Goal: Task Accomplishment & Management: Use online tool/utility

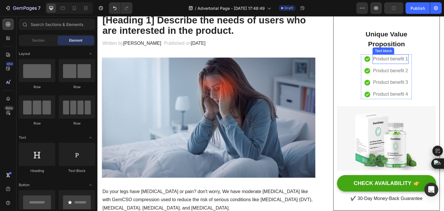
scroll to position [116, 0]
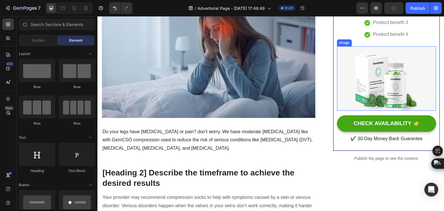
click at [378, 81] on img at bounding box center [386, 78] width 99 height 64
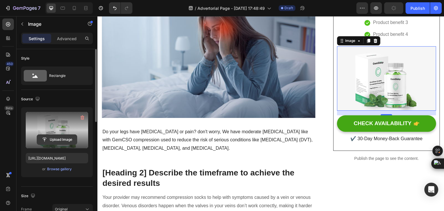
click at [63, 143] on input "file" at bounding box center [57, 140] width 40 height 10
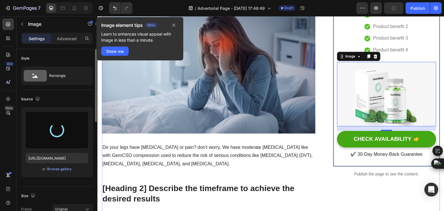
type input "[URL][DOMAIN_NAME]"
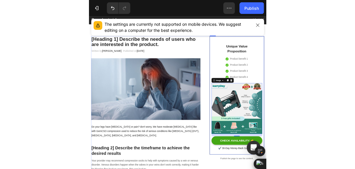
scroll to position [23, 0]
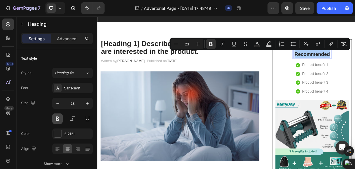
click at [58, 118] on button at bounding box center [57, 118] width 10 height 10
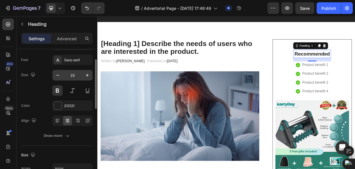
scroll to position [29, 0]
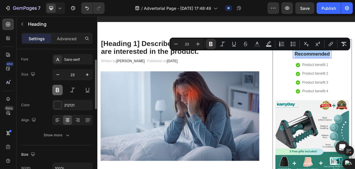
click at [56, 89] on button at bounding box center [57, 90] width 10 height 10
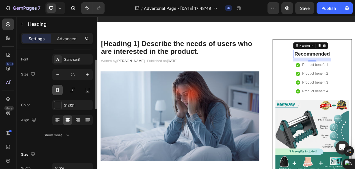
click at [56, 89] on button at bounding box center [57, 90] width 10 height 10
click at [56, 105] on div at bounding box center [58, 105] width 8 height 8
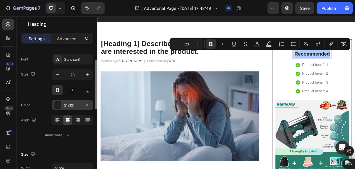
click at [69, 104] on div "212121" at bounding box center [72, 105] width 17 height 5
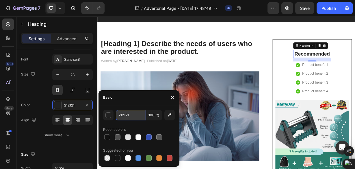
click at [124, 114] on input "212121" at bounding box center [131, 115] width 30 height 10
paste input "05847F"
type input "05847F"
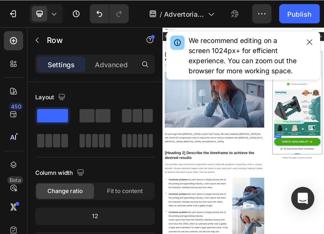
scroll to position [0, 0]
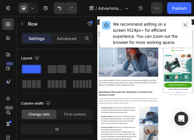
click at [185, 25] on icon "button" at bounding box center [185, 24] width 3 height 3
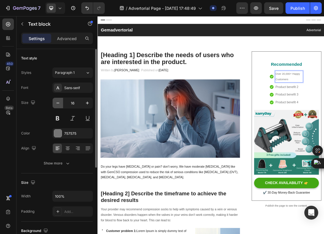
click at [59, 105] on icon "button" at bounding box center [58, 103] width 6 height 6
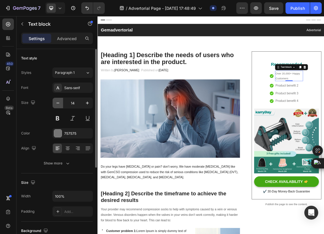
click at [59, 105] on icon "button" at bounding box center [58, 103] width 6 height 6
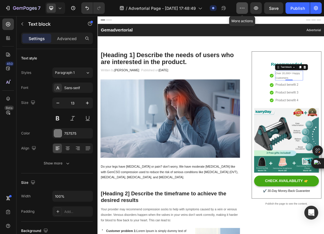
click at [239, 7] on icon "button" at bounding box center [242, 8] width 6 height 6
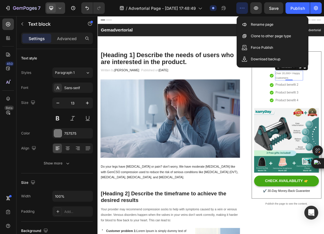
click at [58, 9] on icon at bounding box center [60, 8] width 6 height 6
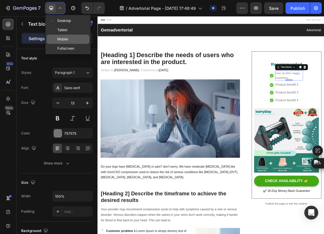
click at [64, 40] on span "Mobile" at bounding box center [62, 39] width 11 height 6
type input "14"
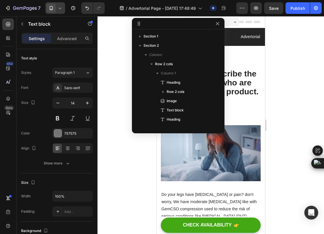
click at [297, 78] on div at bounding box center [210, 125] width 226 height 218
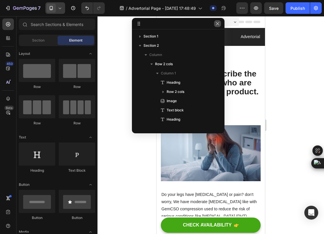
click at [217, 22] on icon "button" at bounding box center [217, 23] width 5 height 5
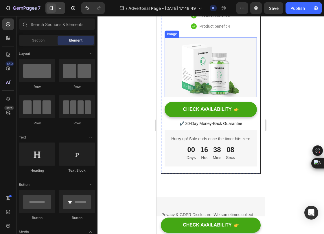
scroll to position [3546, 0]
click at [201, 81] on img at bounding box center [210, 68] width 92 height 60
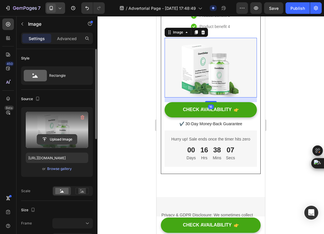
click at [55, 137] on input "file" at bounding box center [57, 140] width 40 height 10
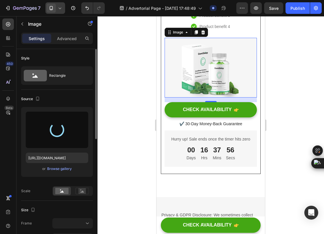
type input "[URL][DOMAIN_NAME]"
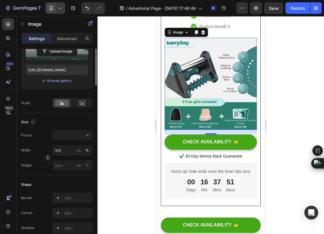
scroll to position [0, 0]
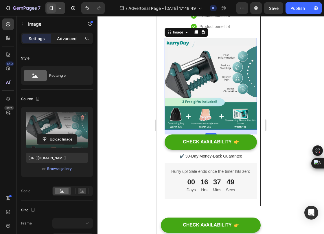
click at [64, 38] on p "Advanced" at bounding box center [67, 39] width 20 height 6
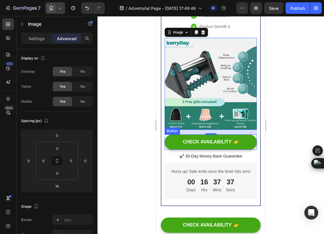
click at [171, 131] on div "Button" at bounding box center [172, 131] width 13 height 5
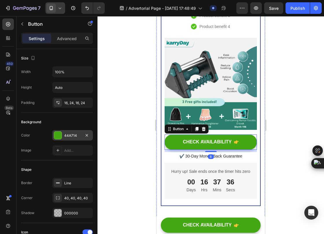
click at [62, 138] on div "44A714" at bounding box center [72, 135] width 40 height 10
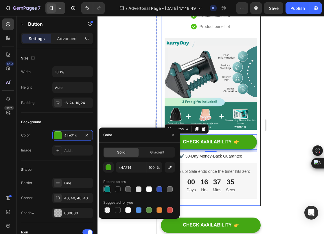
click at [106, 190] on div at bounding box center [107, 190] width 6 height 6
type input "05847F"
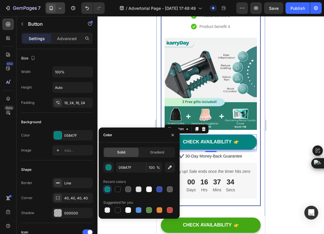
click at [110, 104] on div at bounding box center [210, 125] width 226 height 218
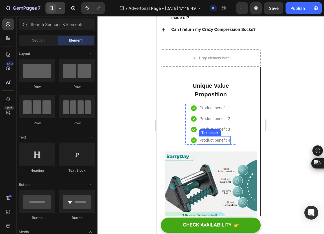
scroll to position [3418, 0]
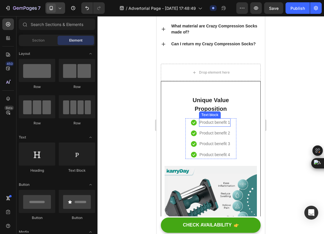
click at [213, 126] on p "Product benefit 1" at bounding box center [214, 122] width 31 height 7
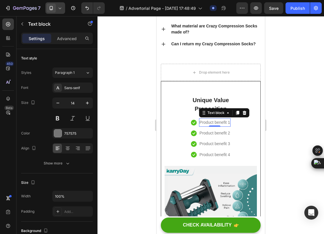
click at [219, 126] on p "Product benefit 1" at bounding box center [214, 122] width 31 height 7
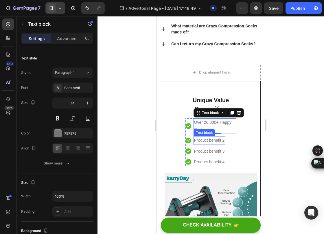
click at [204, 144] on p "Product benefit 2" at bounding box center [209, 140] width 31 height 7
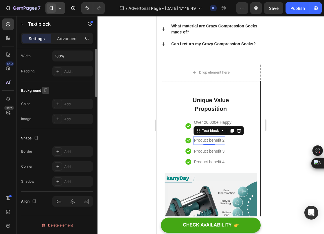
scroll to position [12, 0]
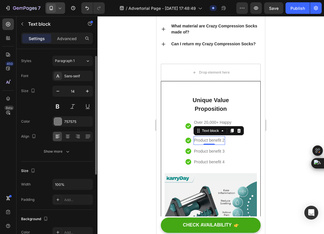
click at [207, 144] on p "Product benefit 2" at bounding box center [209, 140] width 31 height 7
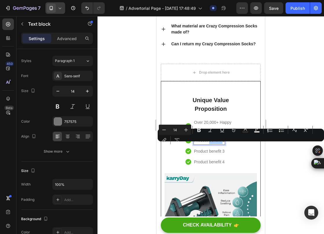
click at [207, 145] on div "Minus 14 Plus Bold Italic Underline Strikethrough Text Color Text Background Co…" at bounding box center [241, 135] width 164 height 21
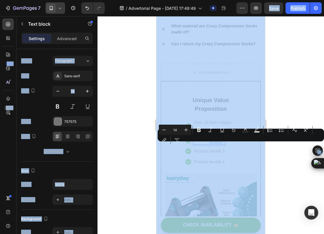
click at [207, 145] on div "Minus 14 Plus Bold Italic Underline Strikethrough Text Color Text Background Co…" at bounding box center [241, 135] width 164 height 21
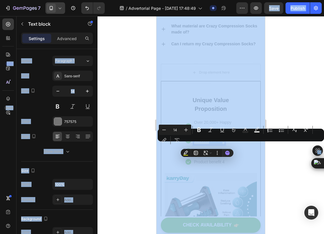
click at [206, 143] on div "Minus 14 Plus Bold Italic Underline Strikethrough Text Color Text Background Co…" at bounding box center [241, 135] width 164 height 21
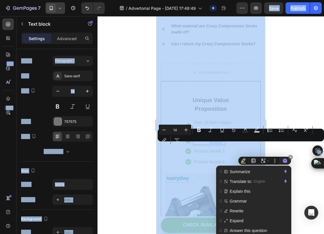
click at [291, 169] on div "Summarize Translate to: English Explain this Grammar Rewrite Expand Answer this…" at bounding box center [253, 202] width 75 height 72
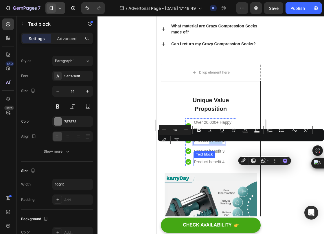
click at [185, 151] on ul "Icon Over 20,000+ Happy Customers Text block Icon Product benefit 2 Text block …" at bounding box center [210, 143] width 51 height 48
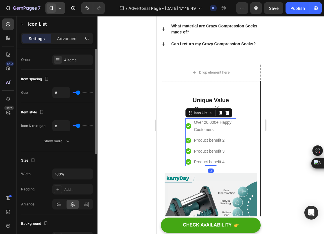
scroll to position [0, 0]
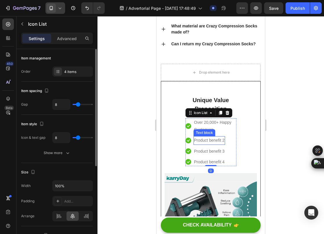
click at [205, 144] on p "Product benefit 2" at bounding box center [209, 140] width 31 height 7
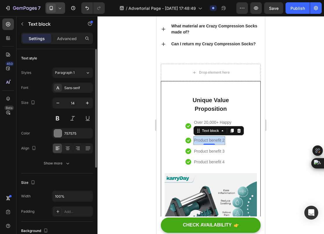
click at [206, 144] on p "Product benefit 2" at bounding box center [209, 140] width 31 height 7
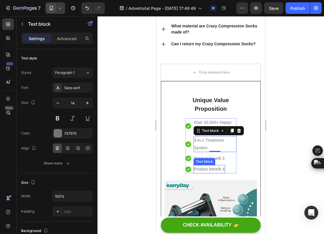
click at [195, 164] on div "Text block" at bounding box center [204, 161] width 19 height 5
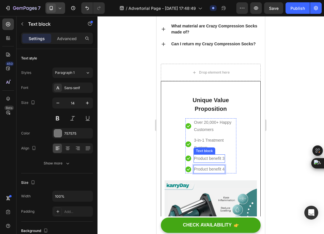
click at [199, 162] on p "Product benefit 3" at bounding box center [209, 158] width 31 height 7
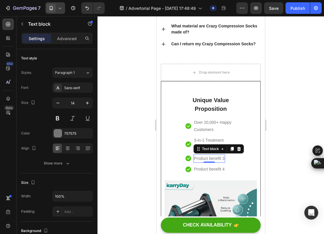
click at [199, 162] on p "Product benefit 3" at bounding box center [209, 158] width 31 height 7
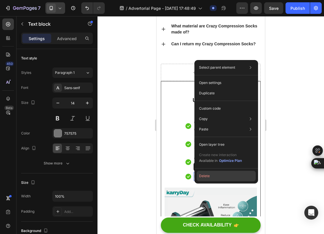
click at [204, 176] on button "Delete" at bounding box center [226, 176] width 59 height 10
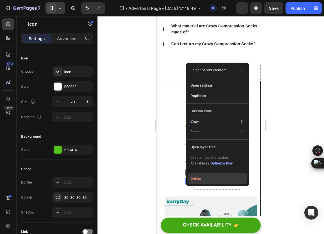
click at [197, 181] on button "Delete" at bounding box center [217, 179] width 59 height 10
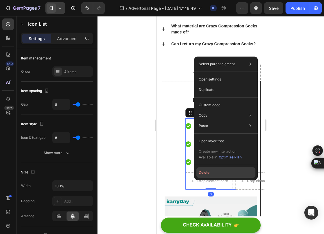
click at [201, 173] on button "Delete" at bounding box center [225, 173] width 59 height 10
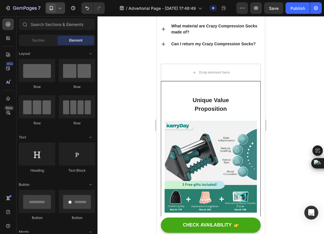
click at [300, 112] on div at bounding box center [210, 125] width 226 height 218
click at [85, 9] on icon "Undo/Redo" at bounding box center [87, 8] width 6 height 6
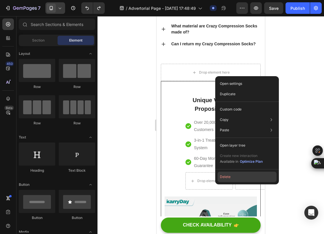
click at [227, 178] on button "Delete" at bounding box center [246, 177] width 59 height 10
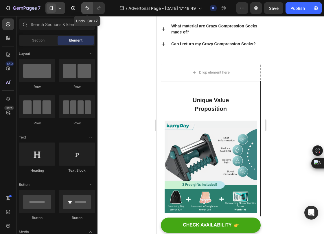
click at [86, 10] on icon "Undo/Redo" at bounding box center [87, 8] width 6 height 6
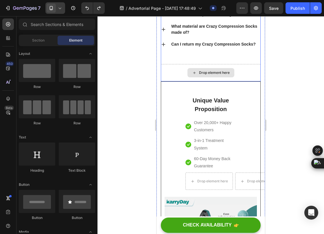
scroll to position [3418, 0]
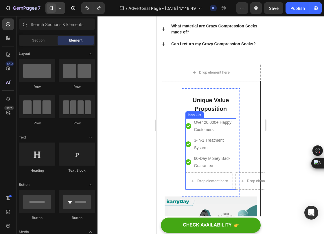
click at [188, 118] on div "Icon List" at bounding box center [194, 114] width 16 height 5
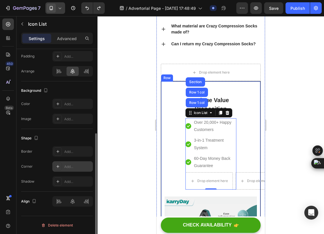
scroll to position [0, 0]
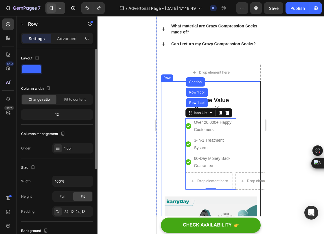
click at [174, 118] on div "Unique Value Proposition Heading Icon Over 20,000+ Happy Customers Text block I…" at bounding box center [210, 223] width 92 height 270
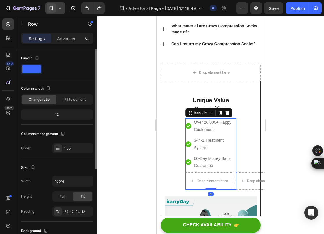
click at [187, 125] on li "Icon Over 20,000+ Happy Customers Text block" at bounding box center [210, 127] width 51 height 16
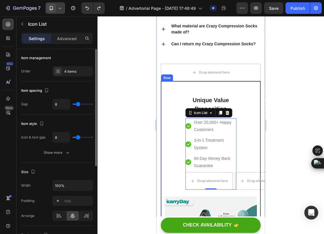
scroll to position [1, 0]
click at [66, 70] on div "4 items" at bounding box center [77, 71] width 27 height 5
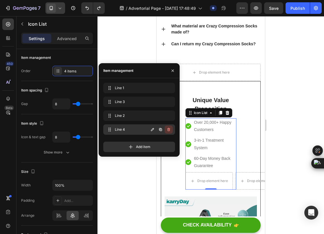
click at [167, 130] on icon "button" at bounding box center [168, 129] width 5 height 5
click at [168, 130] on div "Delete" at bounding box center [164, 129] width 11 height 5
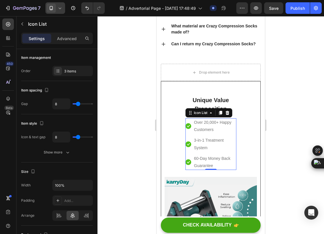
click at [143, 158] on div at bounding box center [210, 125] width 226 height 218
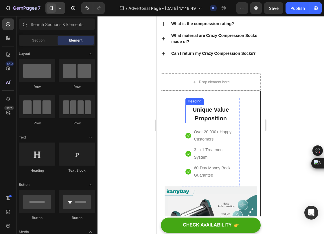
scroll to position [3407, 0]
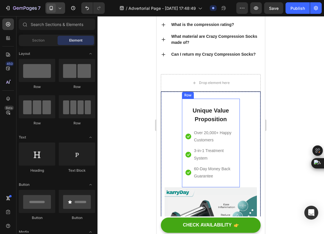
click at [204, 114] on p "Unique Value Proposition" at bounding box center [211, 114] width 50 height 17
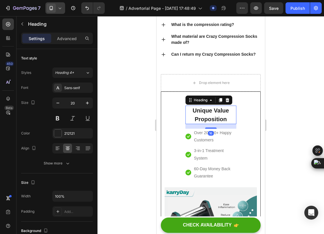
click at [204, 114] on p "Unique Value Proposition" at bounding box center [211, 114] width 50 height 17
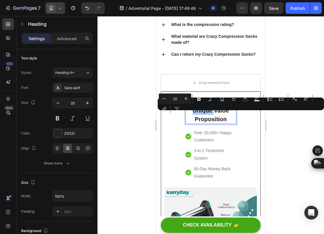
click at [204, 114] on div "Minus 20 Plus Bold Italic Underline Strikethrough Text Color Text Background Co…" at bounding box center [241, 104] width 164 height 21
drag, startPoint x: 210, startPoint y: 118, endPoint x: 361, endPoint y: 130, distance: 150.8
click at [210, 118] on p "Unique Value Proposition" at bounding box center [211, 114] width 50 height 17
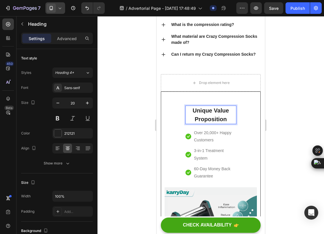
click at [211, 119] on p "Unique Value Proposition" at bounding box center [211, 114] width 50 height 17
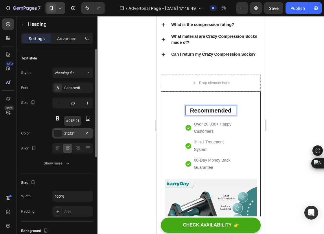
click at [64, 136] on div "212121" at bounding box center [72, 133] width 40 height 10
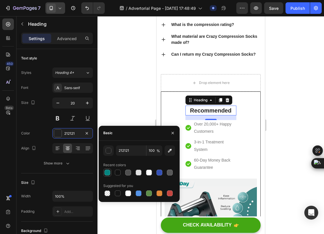
click at [107, 174] on div at bounding box center [107, 173] width 6 height 6
type input "05847F"
click at [58, 116] on button at bounding box center [57, 118] width 10 height 10
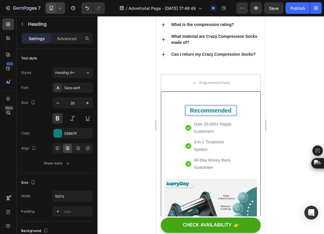
click at [201, 114] on strong "Recommended" at bounding box center [210, 111] width 41 height 6
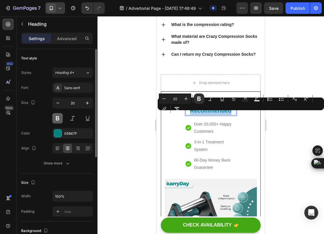
click at [60, 117] on button at bounding box center [57, 118] width 10 height 10
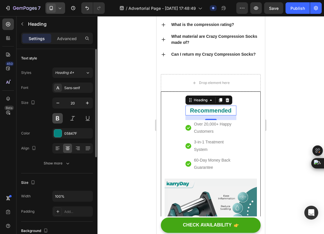
click at [60, 117] on button at bounding box center [57, 118] width 10 height 10
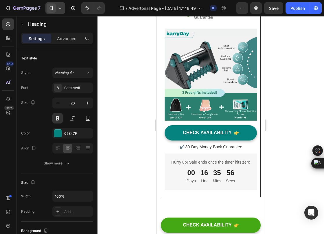
scroll to position [3557, 0]
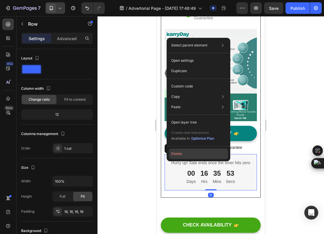
click at [180, 154] on button "Delete" at bounding box center [198, 154] width 59 height 10
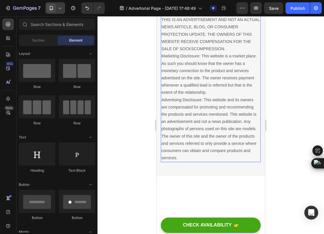
scroll to position [3689, 0]
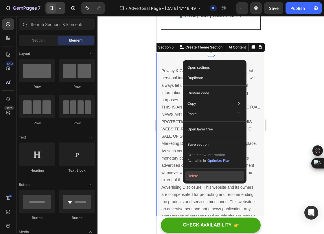
click at [201, 175] on button "Delete" at bounding box center [214, 176] width 59 height 10
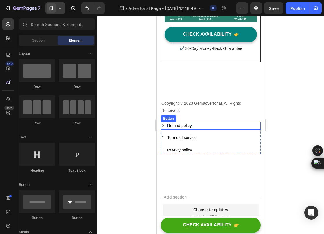
scroll to position [3656, 0]
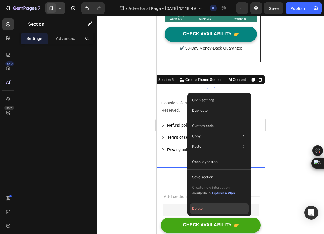
click at [205, 211] on button "Delete" at bounding box center [219, 209] width 59 height 10
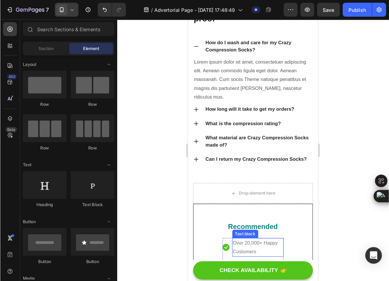
scroll to position [3328, 0]
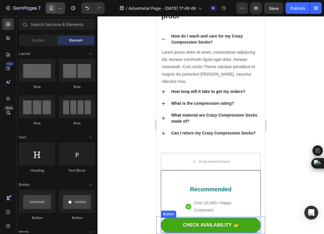
click at [167, 211] on div "Button" at bounding box center [168, 214] width 13 height 5
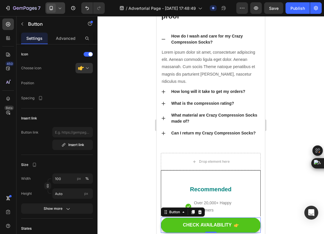
click at [172, 211] on button "CHECK AVAILABILITY" at bounding box center [211, 225] width 100 height 15
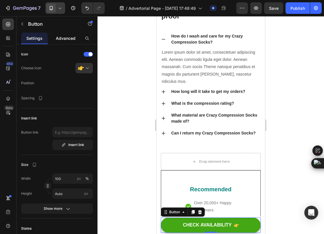
click at [61, 38] on p "Advanced" at bounding box center [66, 38] width 20 height 6
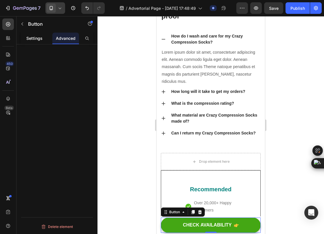
click at [32, 35] on p "Settings" at bounding box center [34, 38] width 16 height 6
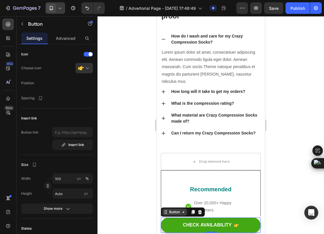
click at [173, 211] on div "Button" at bounding box center [174, 212] width 13 height 5
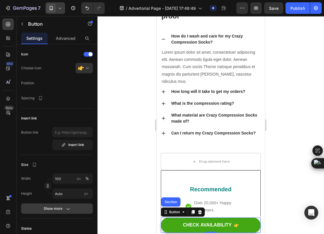
click at [65, 211] on icon "button" at bounding box center [68, 209] width 6 height 6
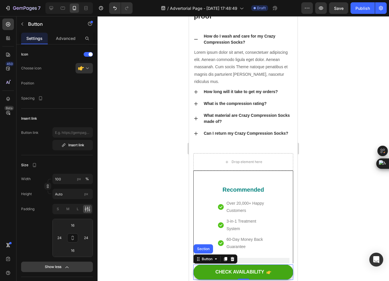
click at [64, 211] on icon "button" at bounding box center [67, 267] width 6 height 6
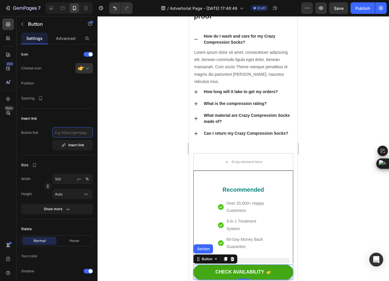
click at [81, 135] on input "text" at bounding box center [72, 132] width 40 height 10
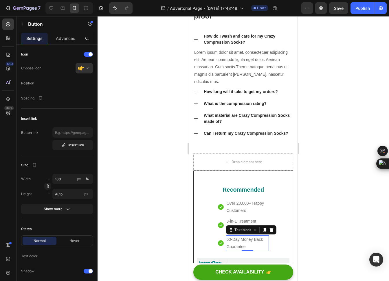
click at [251, 211] on p "60-Day Money Back Guarantee" at bounding box center [247, 243] width 42 height 14
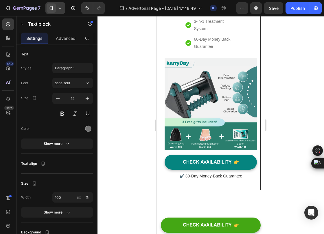
scroll to position [3764, 0]
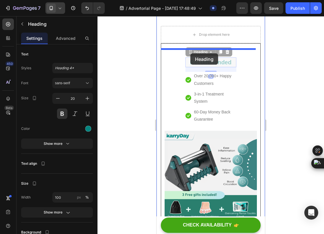
drag, startPoint x: 196, startPoint y: 65, endPoint x: 190, endPoint y: 53, distance: 13.2
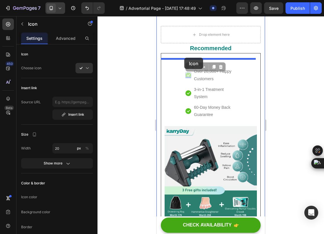
drag, startPoint x: 184, startPoint y: 73, endPoint x: 184, endPoint y: 58, distance: 15.6
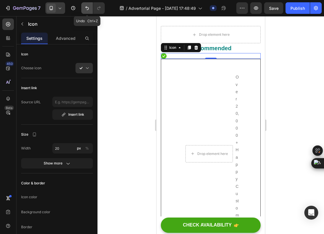
click at [85, 12] on button "Undo/Redo" at bounding box center [87, 8] width 12 height 12
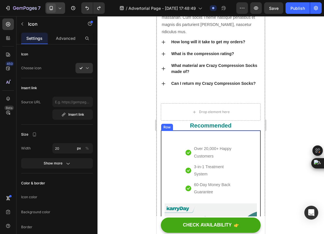
scroll to position [3687, 0]
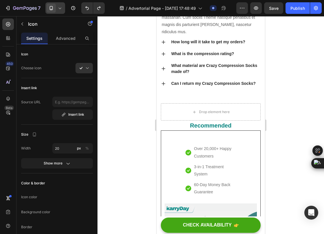
click at [185, 156] on icon at bounding box center [188, 153] width 6 height 6
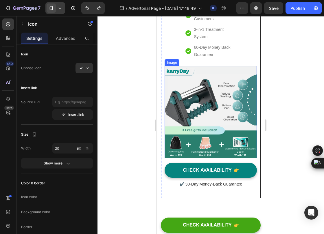
scroll to position [3824, 0]
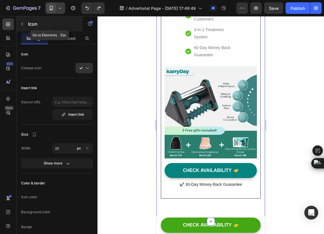
click at [21, 24] on icon "button" at bounding box center [22, 24] width 2 height 3
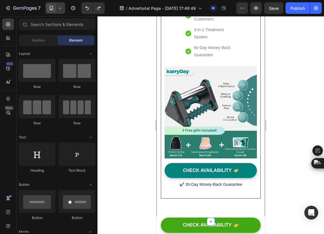
click at [158, 48] on div "[Heading 2] Show social proof Heading How do I wash and care for my Crazy Compr…" at bounding box center [210, 18] width 108 height 407
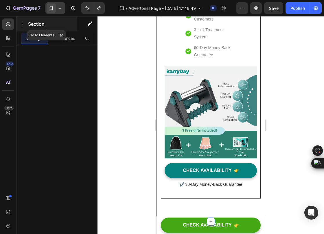
click at [22, 24] on icon "button" at bounding box center [22, 24] width 5 height 5
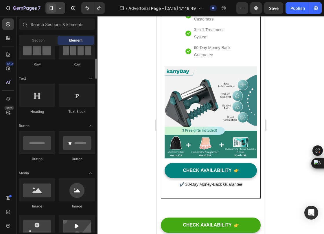
scroll to position [90, 0]
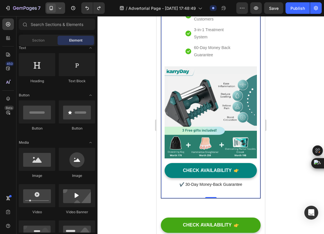
click at [185, 162] on div "Icon Over 20,000+ Happy Customers Text block Icon 3-in-1 Treatment System Text …" at bounding box center [210, 96] width 92 height 191
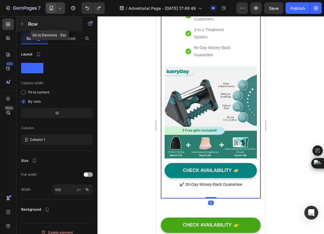
click at [21, 22] on icon "button" at bounding box center [22, 24] width 5 height 5
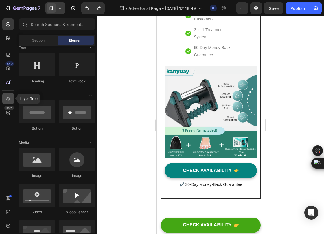
click at [8, 99] on icon at bounding box center [8, 99] width 6 height 6
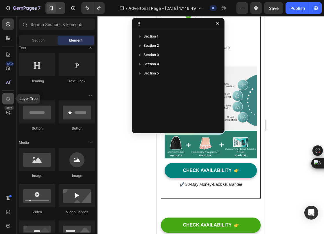
click at [8, 99] on icon at bounding box center [8, 99] width 6 height 6
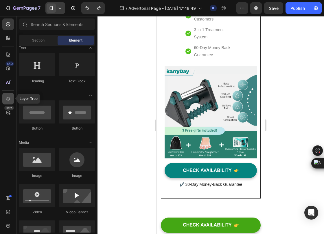
click at [8, 99] on icon at bounding box center [8, 99] width 6 height 6
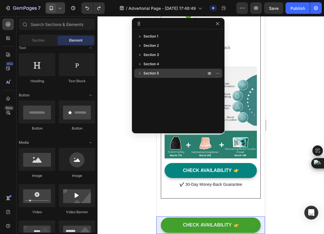
click at [140, 73] on icon "button" at bounding box center [140, 74] width 6 height 6
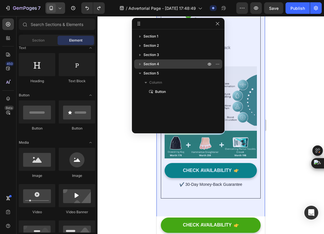
click at [141, 64] on icon "button" at bounding box center [140, 64] width 6 height 6
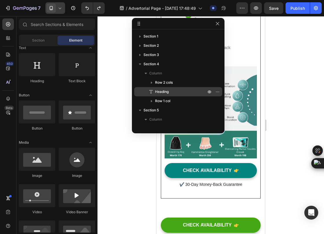
click at [161, 93] on span "Heading" at bounding box center [162, 92] width 14 height 6
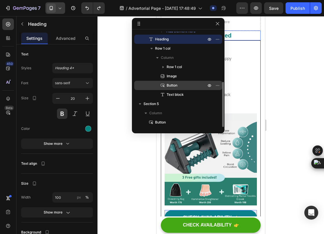
scroll to position [106, 0]
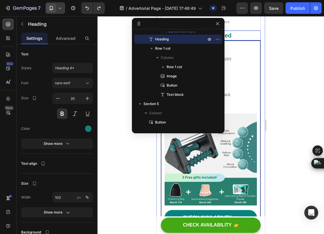
click at [313, 62] on div at bounding box center [210, 125] width 226 height 218
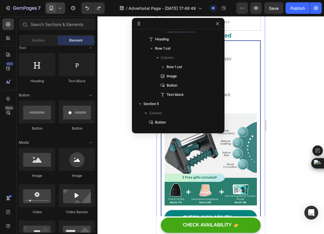
click at [297, 78] on div at bounding box center [210, 125] width 226 height 218
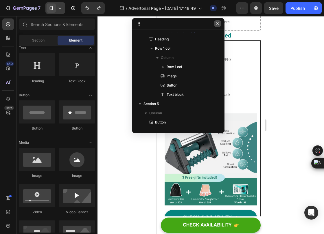
click at [218, 23] on icon "button" at bounding box center [217, 23] width 5 height 5
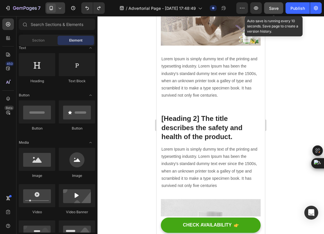
click at [274, 7] on span "Save" at bounding box center [274, 8] width 10 height 5
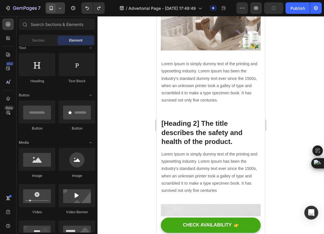
scroll to position [1592, 0]
